Goal: Task Accomplishment & Management: Use online tool/utility

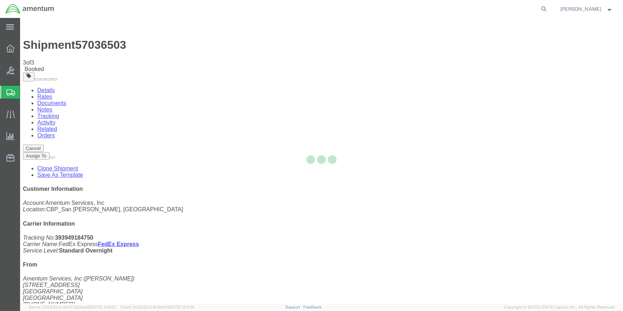
select select "49914"
select select "69291"
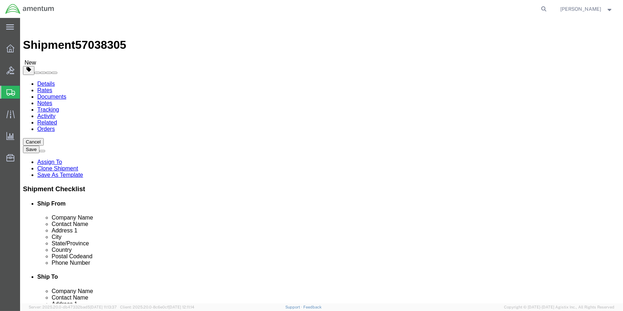
type input "EHO"
select select "49929"
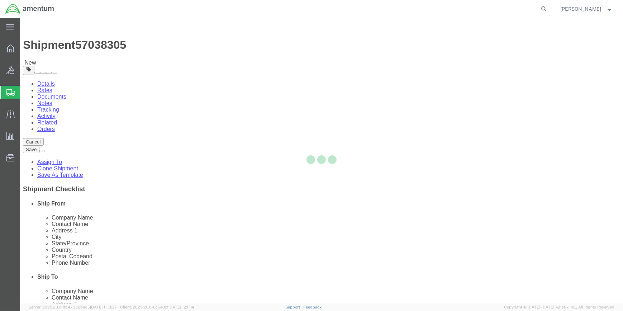
type input "[PERSON_NAME]"
type input "[STREET_ADDRESS][PERSON_NAME]"
type input "Hangar 15A, c/o US CBP"
type input "Conroe"
type input "77303"
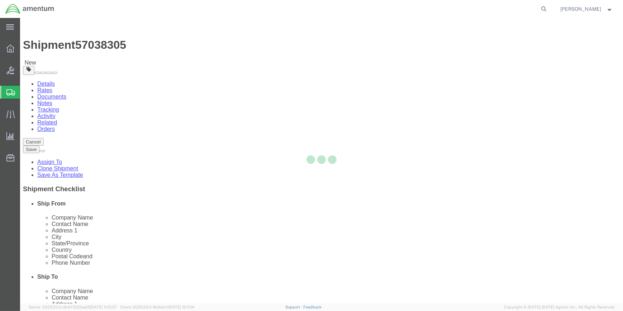
type input "[PHONE_NUMBER]"
type input "[PERSON_NAME][EMAIL_ADDRESS][PERSON_NAME][DOMAIN_NAME]"
select select "[GEOGRAPHIC_DATA]"
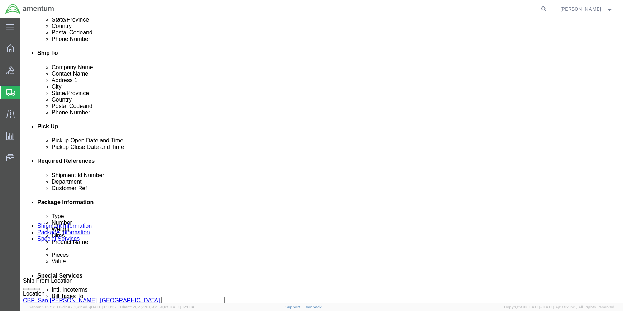
scroll to position [228, 0]
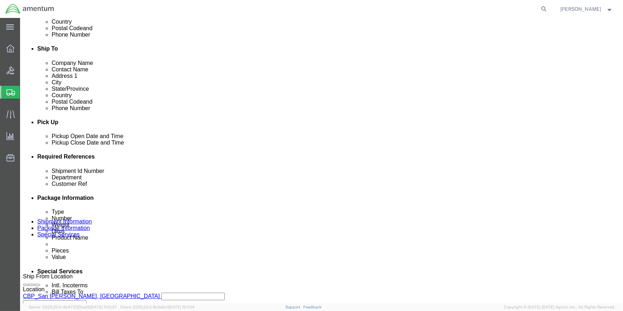
drag, startPoint x: 30, startPoint y: 143, endPoint x: 36, endPoint y: 143, distance: 5.0
click icon
click div "[DATE] 2:24 PM"
click div
click button "Apply"
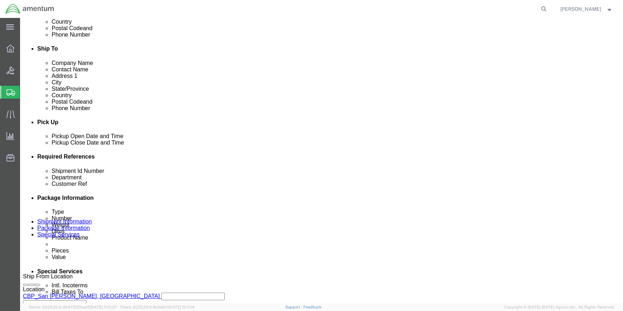
drag, startPoint x: 61, startPoint y: 6, endPoint x: 96, endPoint y: 8, distance: 34.8
click span "57038305"
copy span "57038305"
click input "57036503"
type input "5"
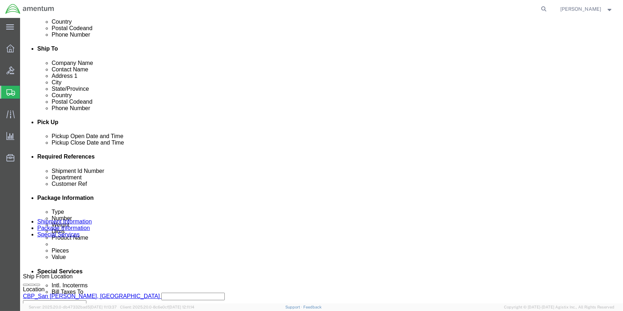
paste input "57038305"
type input "57038305"
click input "MIS-SHIPPED TO WSA"
type input "M"
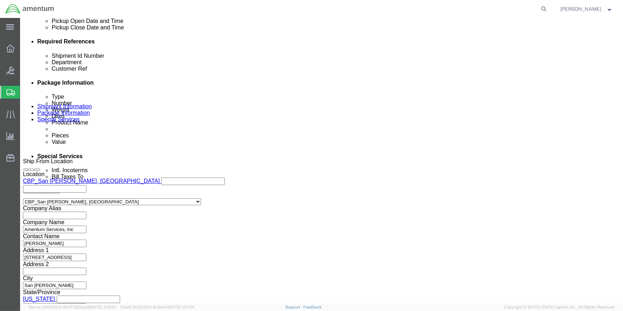
scroll to position [344, 0]
type input "ALSE EQUIP 480-008083"
click button "Continue"
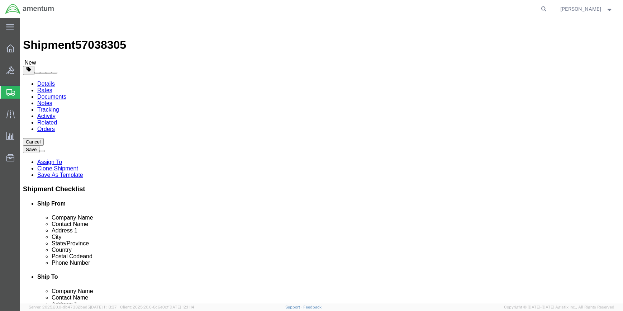
click select "Select Bale(s) Basket(s) Bolt(s) Bottle(s) Buckets Bulk Bundle(s) Can(s) Cardbo…"
select select "CBOX"
click select "Select Bale(s) Basket(s) Bolt(s) Bottle(s) Buckets Bulk Bundle(s) Can(s) Cardbo…"
click input "17.50"
type input "1"
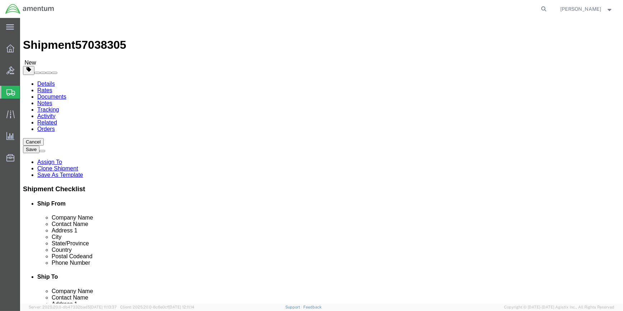
type input "18"
type input "28"
click input "1.00"
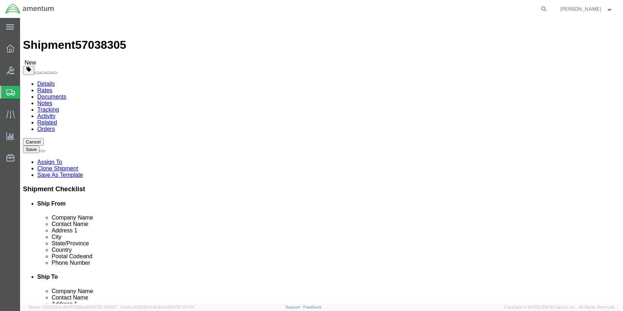
type input "1"
type input "53"
click div "Package Content # 1 1 x Cardboard Box(es) Package Type Select Bale(s) Basket(s)…"
click dd "1.00 Each"
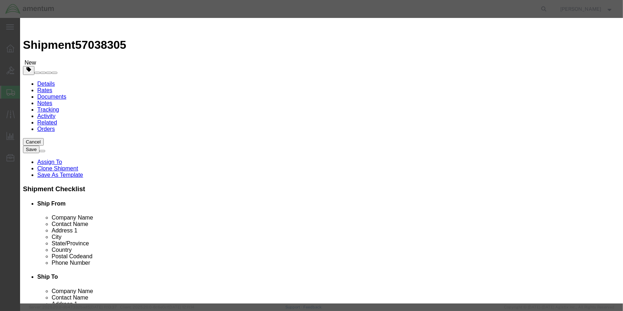
click input "BLOCK ASSY"
click input "BLOCK ASSYCREW VEST"
type input "CREW VEST"
drag, startPoint x: 189, startPoint y: 64, endPoint x: 229, endPoint y: 70, distance: 40.6
click span "Name:"
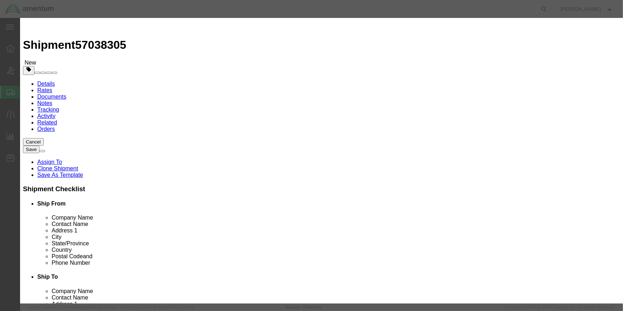
checkbox input "true"
select select
type input "0.07"
select select
type input "LIFE-SAVING APPLIANCES, SELF-INFLATING"
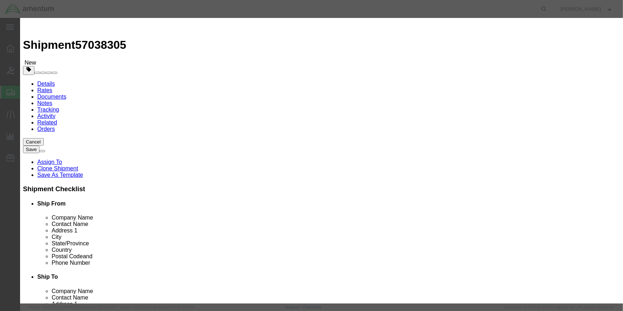
type input "2990"
select select "9 Miscellaneous"
select select "BOXES"
select select "FIBERBOARD"
type input "955"
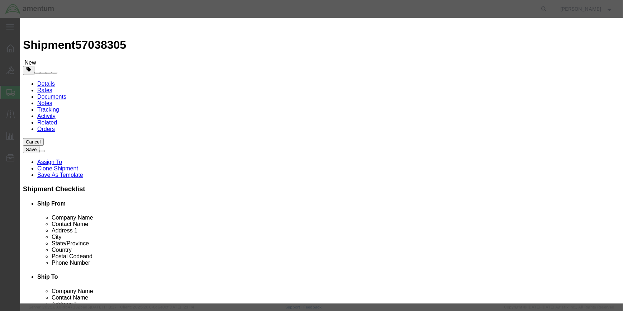
type input "42.9"
select select "KGS"
type input "CHEMTREC"
type input "CCN 216832"
type input "[PHONE_NUMBER]"
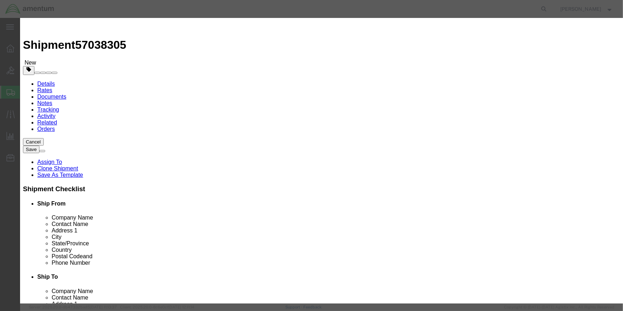
type input "CREW VEST"
click input "text"
type input "3"
click input "0.21"
type input "0"
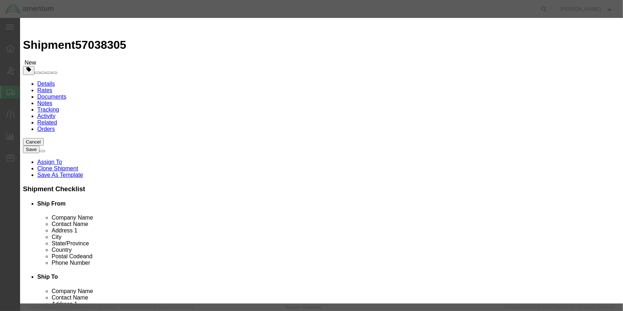
scroll to position [189, 0]
type input ".03"
click input "42.9"
type input "4"
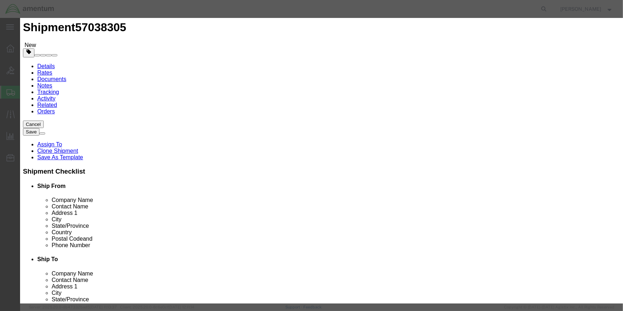
scroll to position [27, 0]
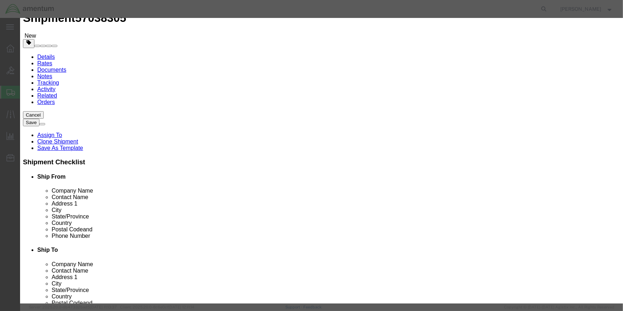
type input "18.4"
click button "Save & Close"
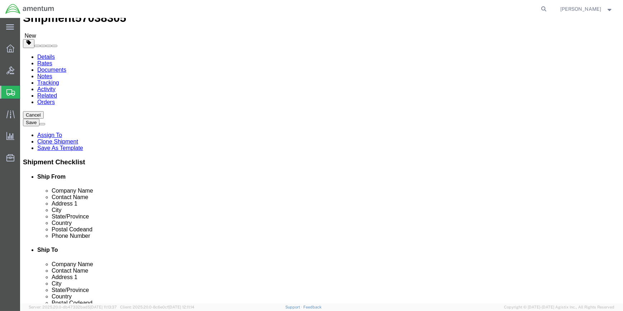
click span
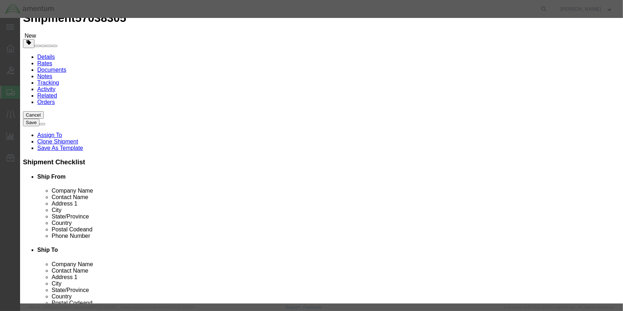
click input "text"
type input "SEA BOTTLE"
click div "Product Name SEA BOTTLE Pieces 0 Select Bag Barrels 100Board Feet Bottle Box Bl…"
click input "0"
type input "3"
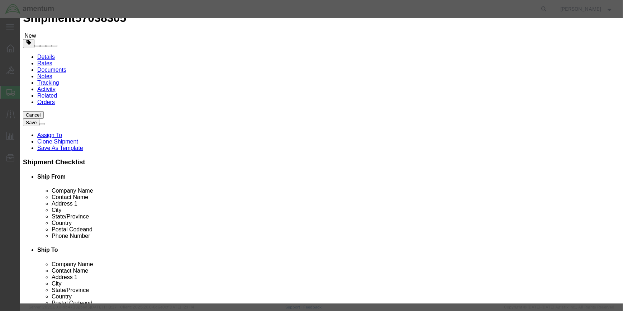
drag, startPoint x: 185, startPoint y: 80, endPoint x: 197, endPoint y: 88, distance: 13.8
click input "text"
type input ".15"
drag, startPoint x: 175, startPoint y: 202, endPoint x: 186, endPoint y: 200, distance: 11.0
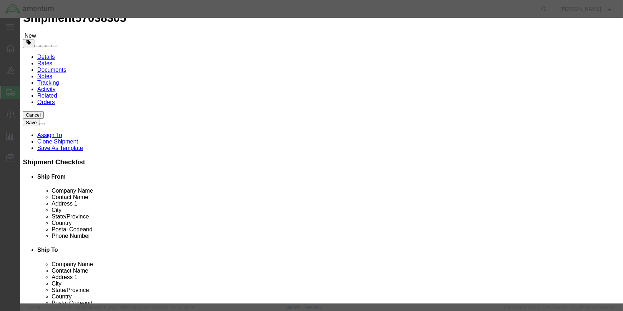
click input "checkbox"
checkbox input "true"
click input "text"
type input "AIR, COMPRESSED"
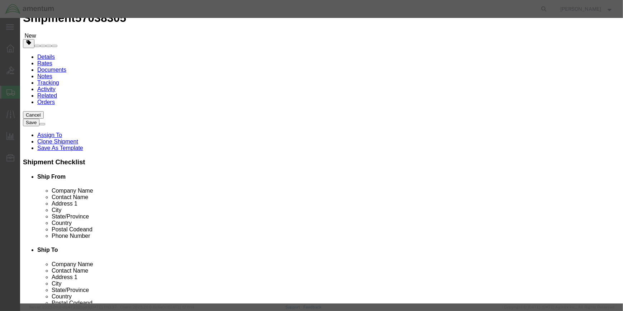
click input "text"
type input "1002"
click select "Select 1 Explosive 1.1 Explosive 1.2 Explosive 1.3 Explosive 1.4 Explosive 1.5 …"
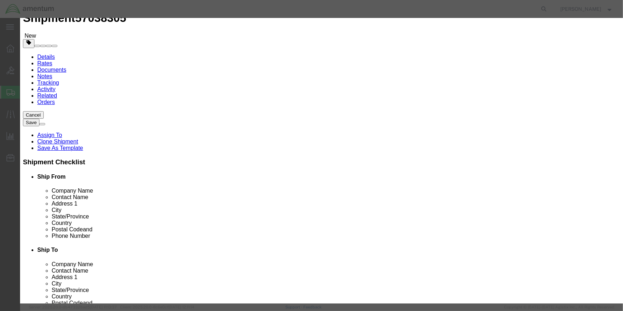
select select "2.2 Non-Flammable Gas"
click select "Select 1 Explosive 1.1 Explosive 1.2 Explosive 1.3 Explosive 1.4 Explosive 1.5 …"
click select "Select 1 - Drums 2 - Reserved 3 - Jerricans 4 - Boxes 5 - Bags 6 - Composite Pa…"
select select "BOXES"
click select "Select 1 - Drums 2 - Reserved 3 - Jerricans 4 - Boxes 5 - Bags 6 - Composite Pa…"
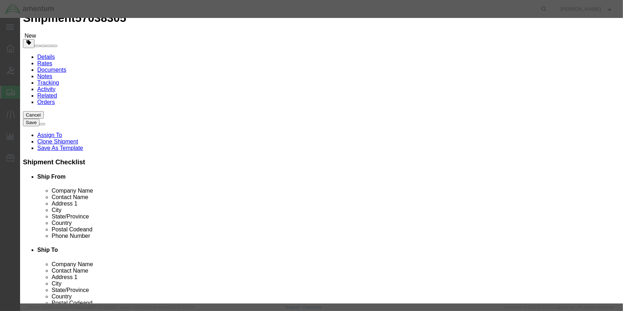
drag, startPoint x: 288, startPoint y: 206, endPoint x: 276, endPoint y: 226, distance: 23.2
click select "Container Material A - Steel (all types and surface treatments) B - Aluminum C …"
select select "FIBERBOARD"
click select "Container Material A - Steel (all types and surface treatments) B - Aluminum C …"
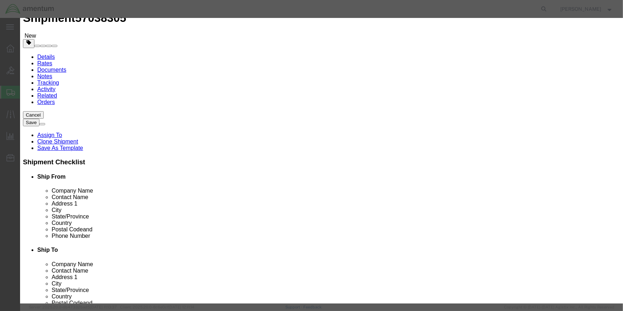
click input "text"
type input "200"
drag, startPoint x: 220, startPoint y: 214, endPoint x: 309, endPoint y: 223, distance: 89.7
click input "text"
type input "2.4"
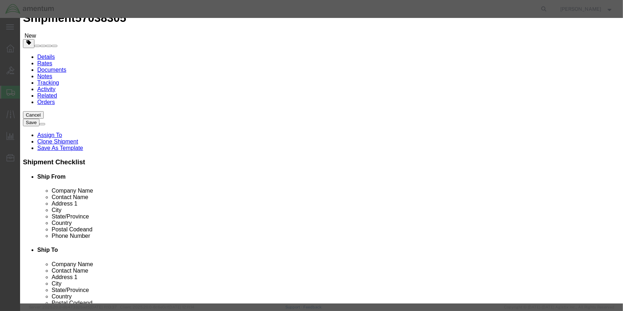
click select "Select curies gallons kgs lbs liters milliliters"
select select "KGS"
click select "Select curies gallons kgs lbs liters milliliters"
click input "text"
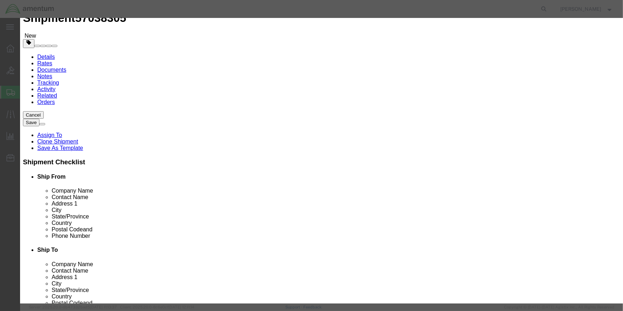
type input "CHEMTREC"
type input "CCN 216832"
click input "text"
click input "[PHONE_NUMBER]"
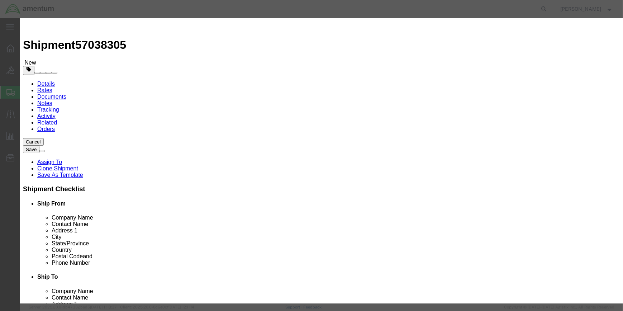
type input "[PHONE_NUMBER]"
drag, startPoint x: 458, startPoint y: 247, endPoint x: 315, endPoint y: 192, distance: 152.7
click button "Save & Close"
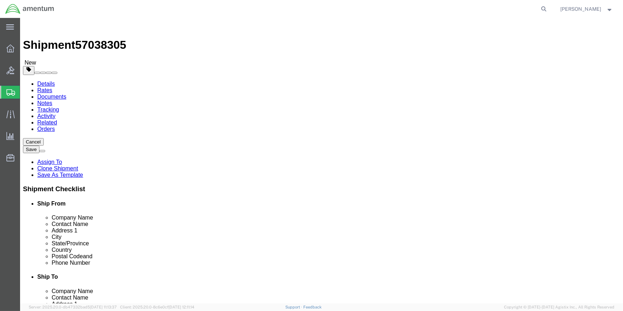
drag, startPoint x: 502, startPoint y: 274, endPoint x: 458, endPoint y: 262, distance: 45.8
click button "Rate Shipment"
